Goal: Check status: Check status

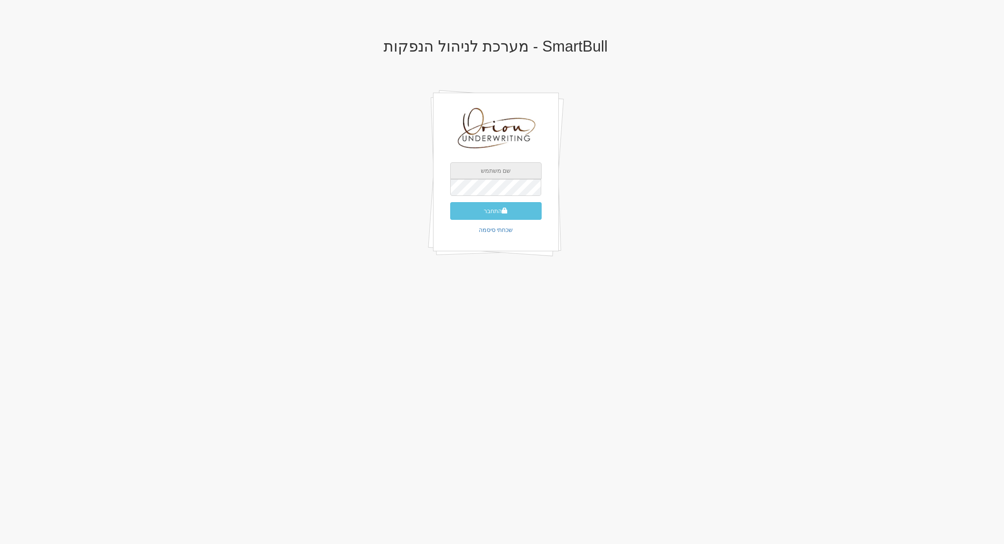
type input "[EMAIL_ADDRESS][DOMAIN_NAME]"
click at [499, 220] on div "galf@orion-uw.com התחבר שכחתי סיסמה" at bounding box center [496, 172] width 126 height 159
click at [504, 211] on span "submit" at bounding box center [505, 211] width 6 height 6
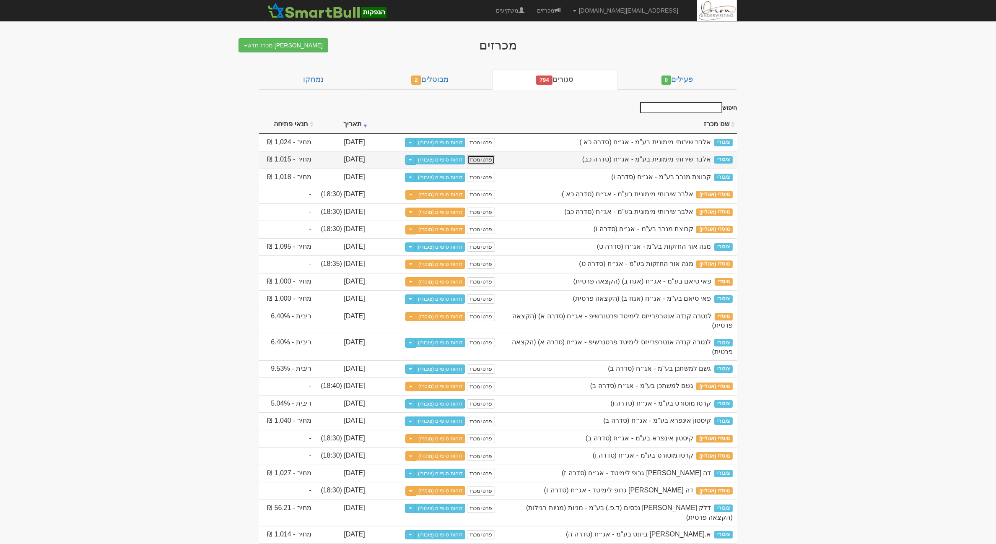
click at [487, 160] on link "פרטי מכרז" at bounding box center [481, 159] width 28 height 9
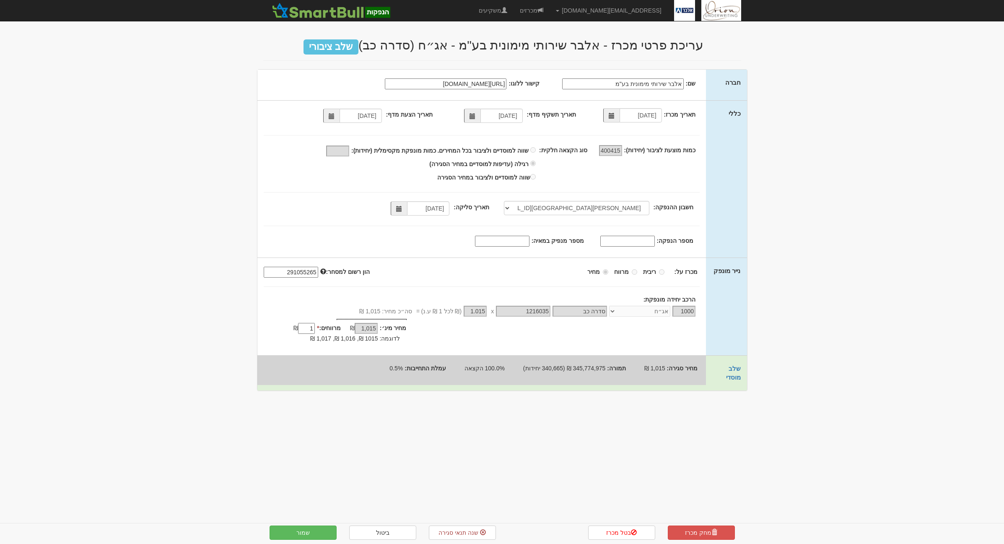
select select "מזרחי, 480, 123775, IL56 0204 8000 0000 0123 775"
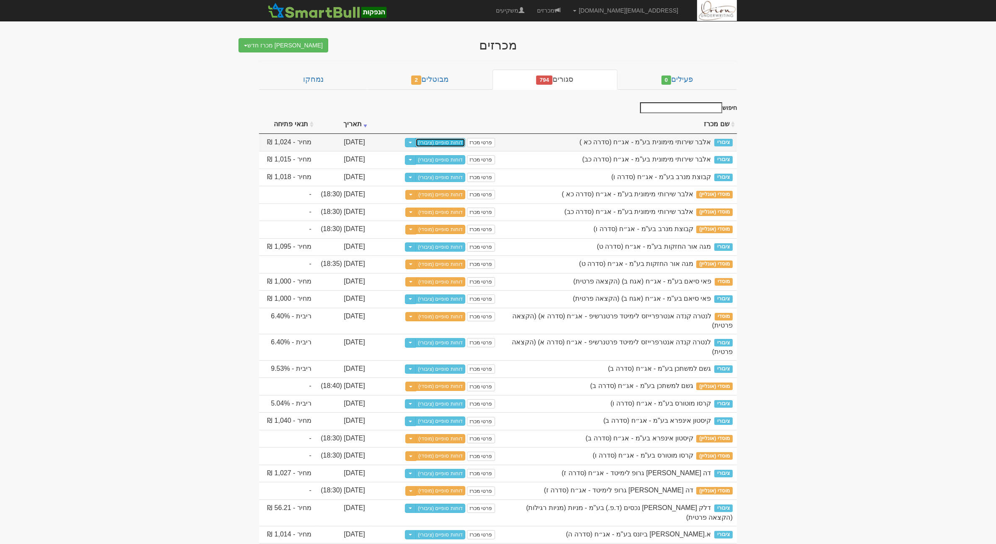
click at [450, 142] on link "דוחות סופיים (ציבורי)" at bounding box center [441, 142] width 50 height 9
